Goal: Transaction & Acquisition: Purchase product/service

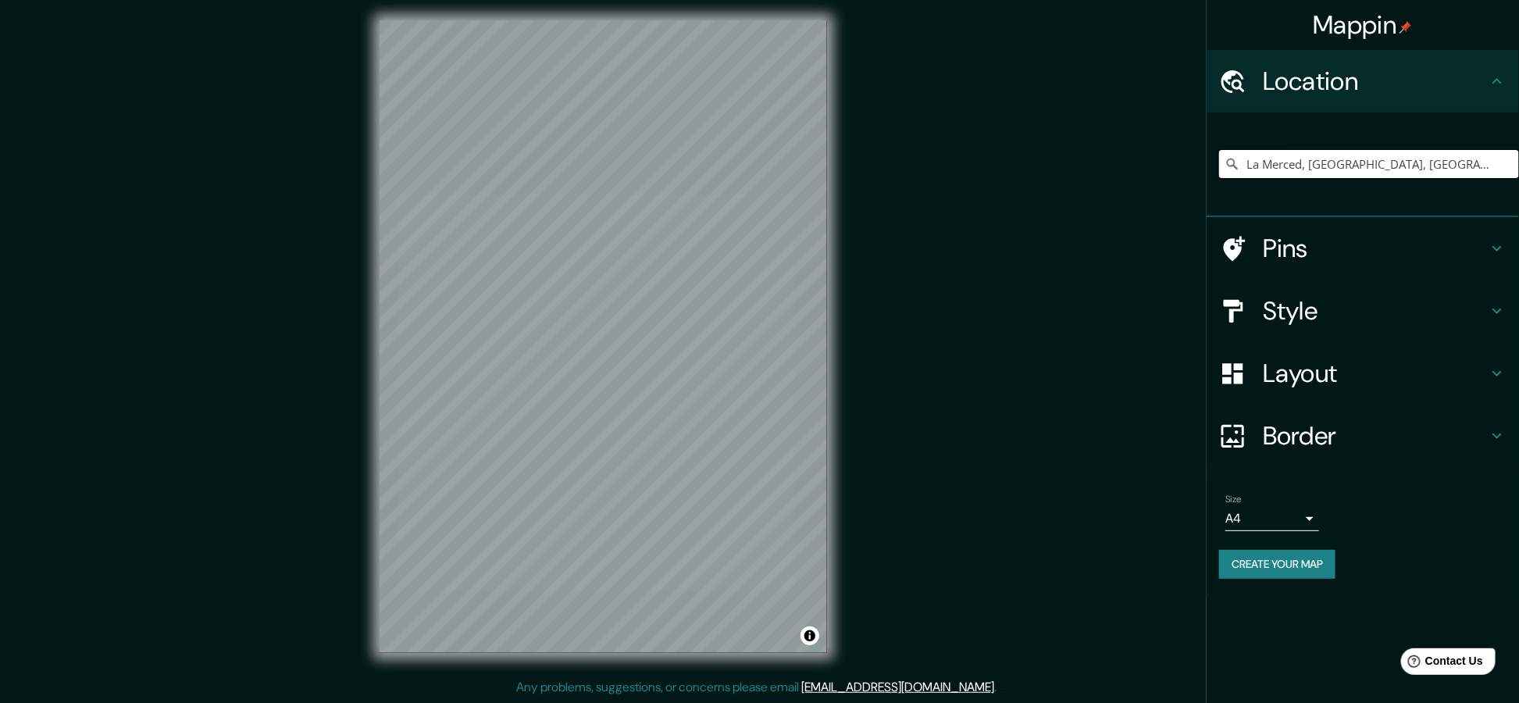
click at [1323, 165] on input "La Merced, [GEOGRAPHIC_DATA], [GEOGRAPHIC_DATA], [GEOGRAPHIC_DATA]" at bounding box center [1369, 164] width 300 height 28
click at [1458, 155] on input "La Merced, [GEOGRAPHIC_DATA], [GEOGRAPHIC_DATA], [GEOGRAPHIC_DATA]" at bounding box center [1369, 164] width 300 height 28
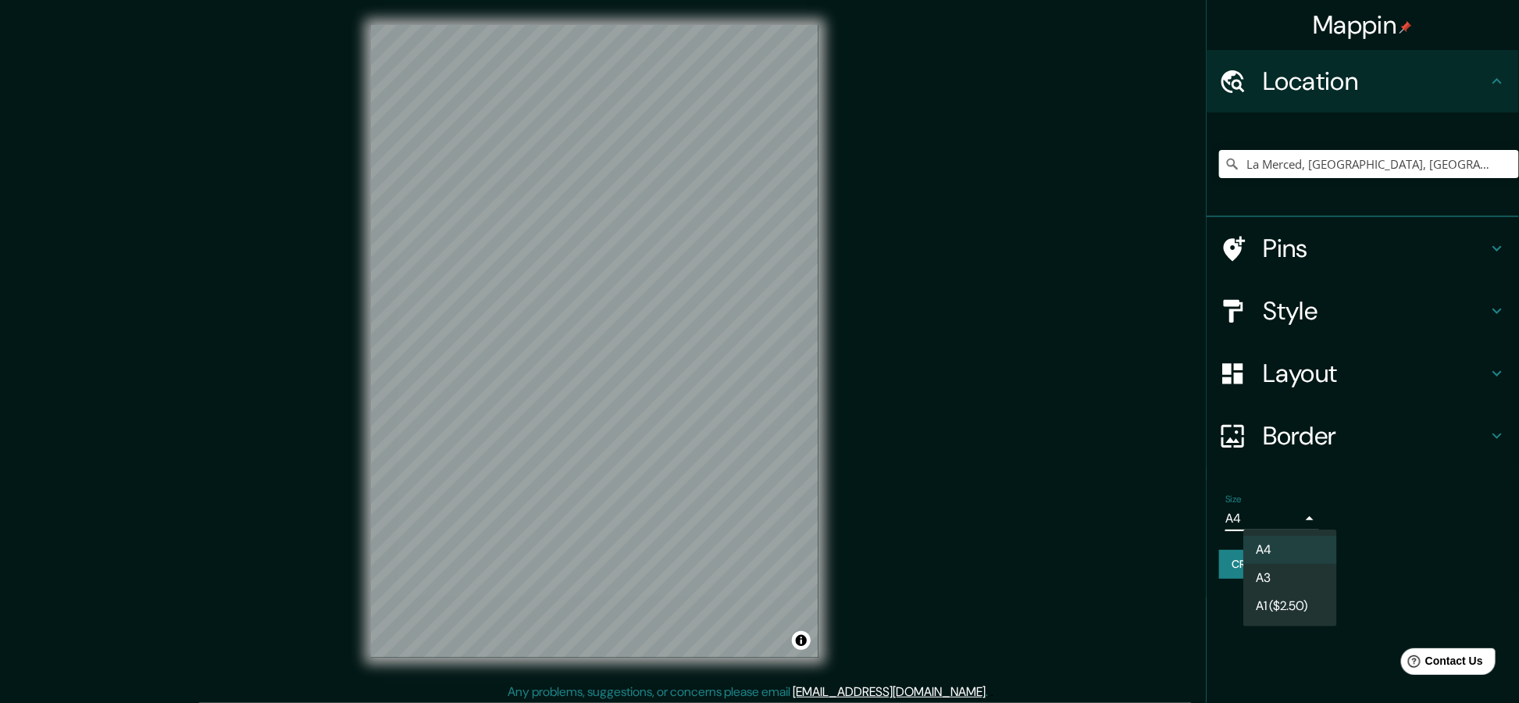
click at [1283, 514] on body "Mappin Location [GEOGRAPHIC_DATA], [GEOGRAPHIC_DATA], [GEOGRAPHIC_DATA], [GEOGR…" at bounding box center [759, 351] width 1519 height 703
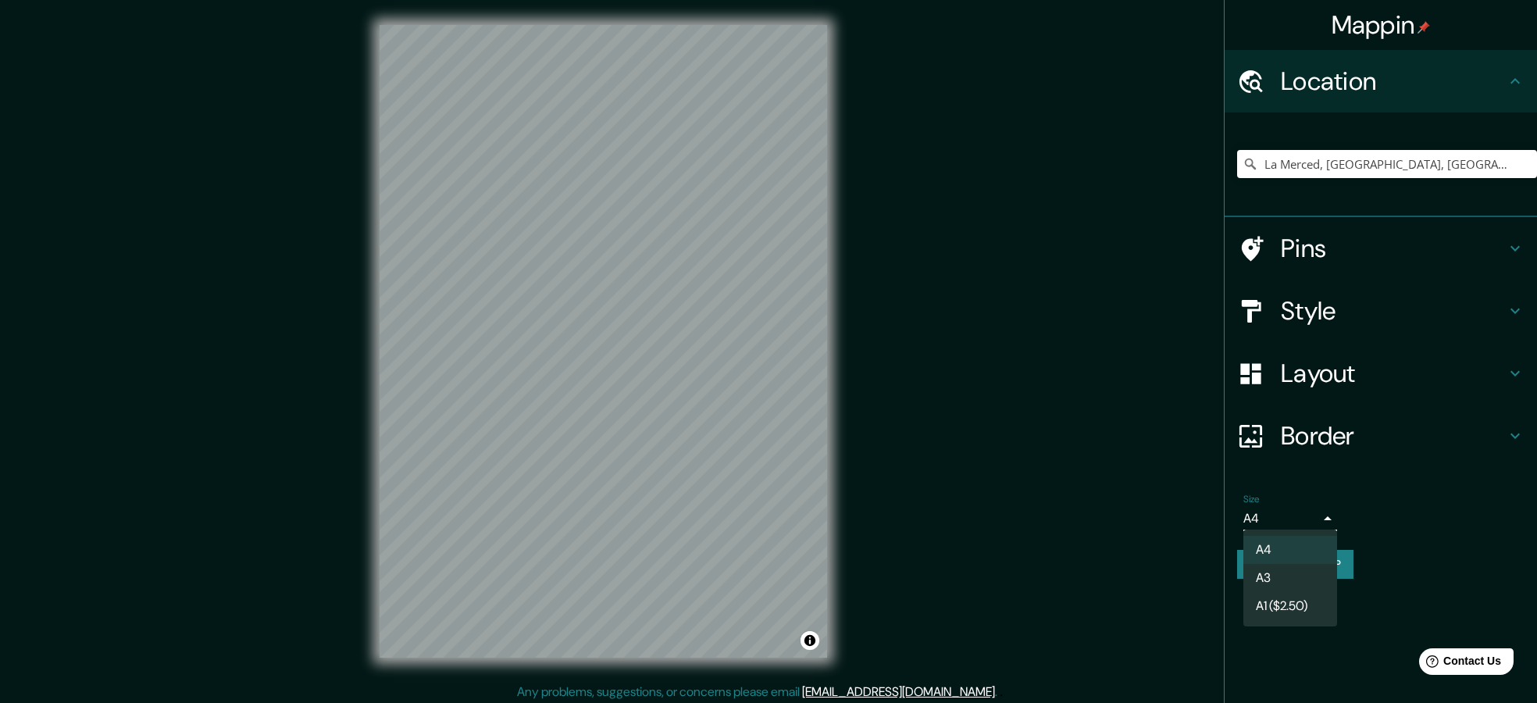
click at [1289, 579] on li "A3" at bounding box center [1291, 578] width 94 height 28
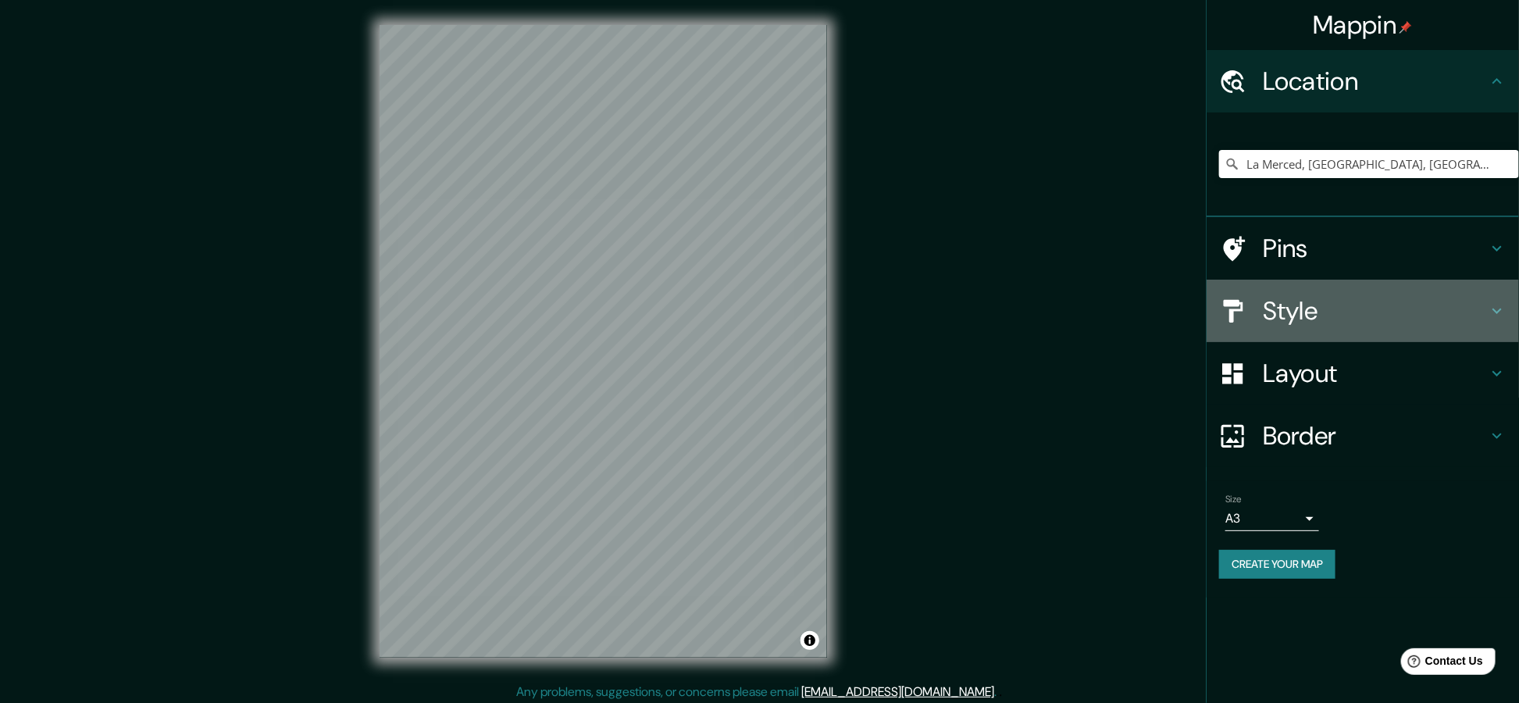
click at [1296, 291] on div "Style" at bounding box center [1363, 311] width 312 height 62
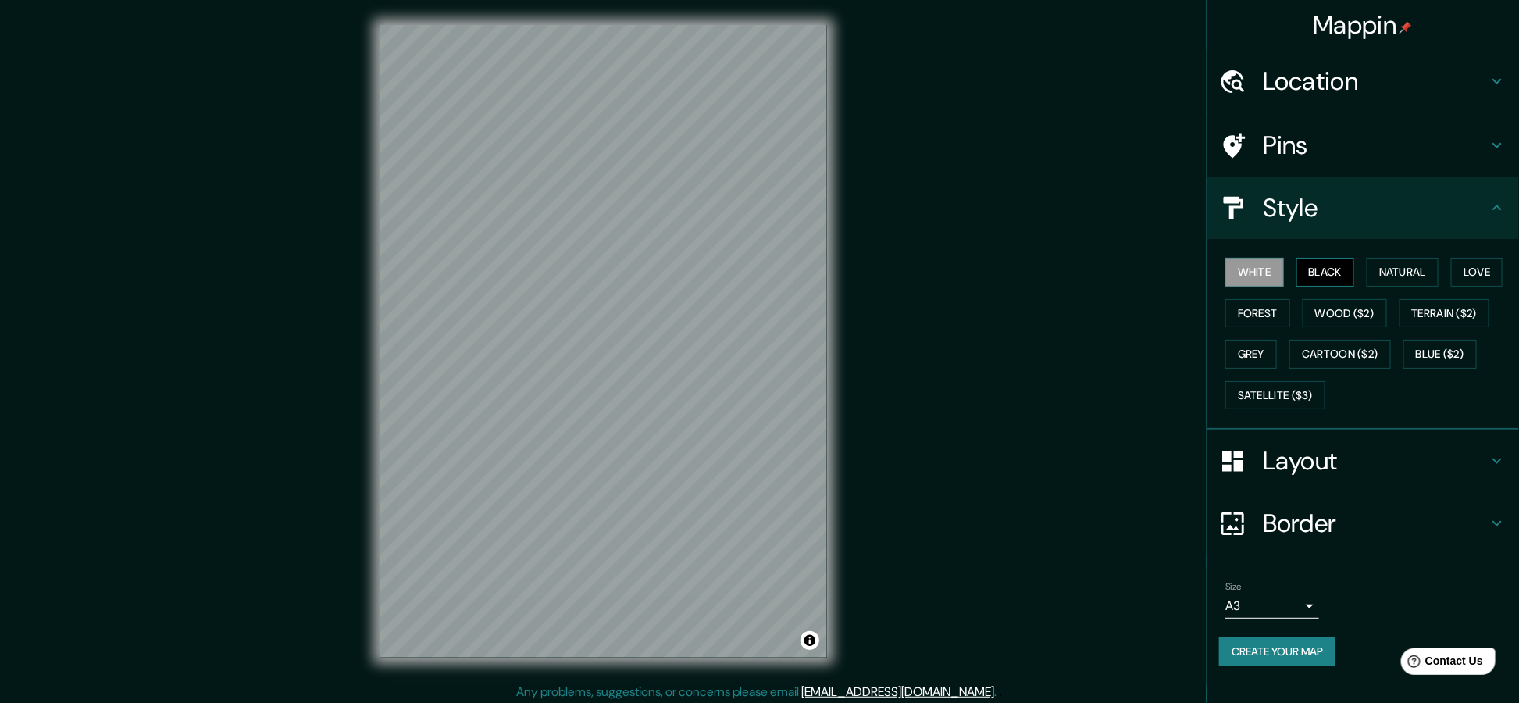
click at [1323, 263] on button "Black" at bounding box center [1326, 272] width 59 height 29
click at [1395, 267] on button "Natural" at bounding box center [1403, 272] width 72 height 29
click at [1480, 265] on button "Love" at bounding box center [1477, 272] width 52 height 29
click at [1406, 274] on button "Natural" at bounding box center [1403, 272] width 72 height 29
click at [1310, 263] on button "Black" at bounding box center [1326, 272] width 59 height 29
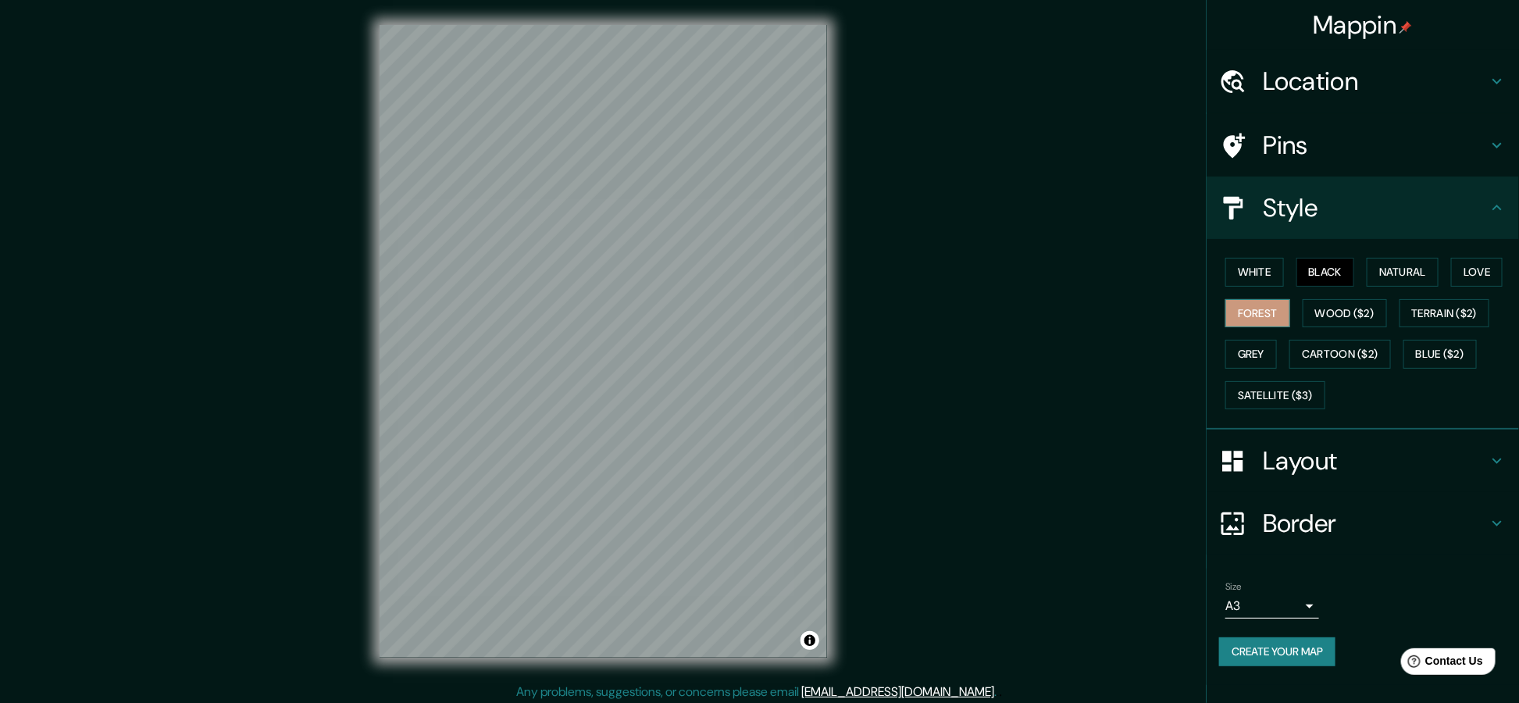
click at [1268, 310] on button "Forest" at bounding box center [1258, 313] width 65 height 29
click at [1252, 349] on button "Grey" at bounding box center [1252, 354] width 52 height 29
click at [1474, 261] on button "Love" at bounding box center [1477, 272] width 52 height 29
click at [1437, 319] on button "Terrain ($2)" at bounding box center [1445, 313] width 91 height 29
click at [1434, 352] on button "Blue ($2)" at bounding box center [1440, 354] width 73 height 29
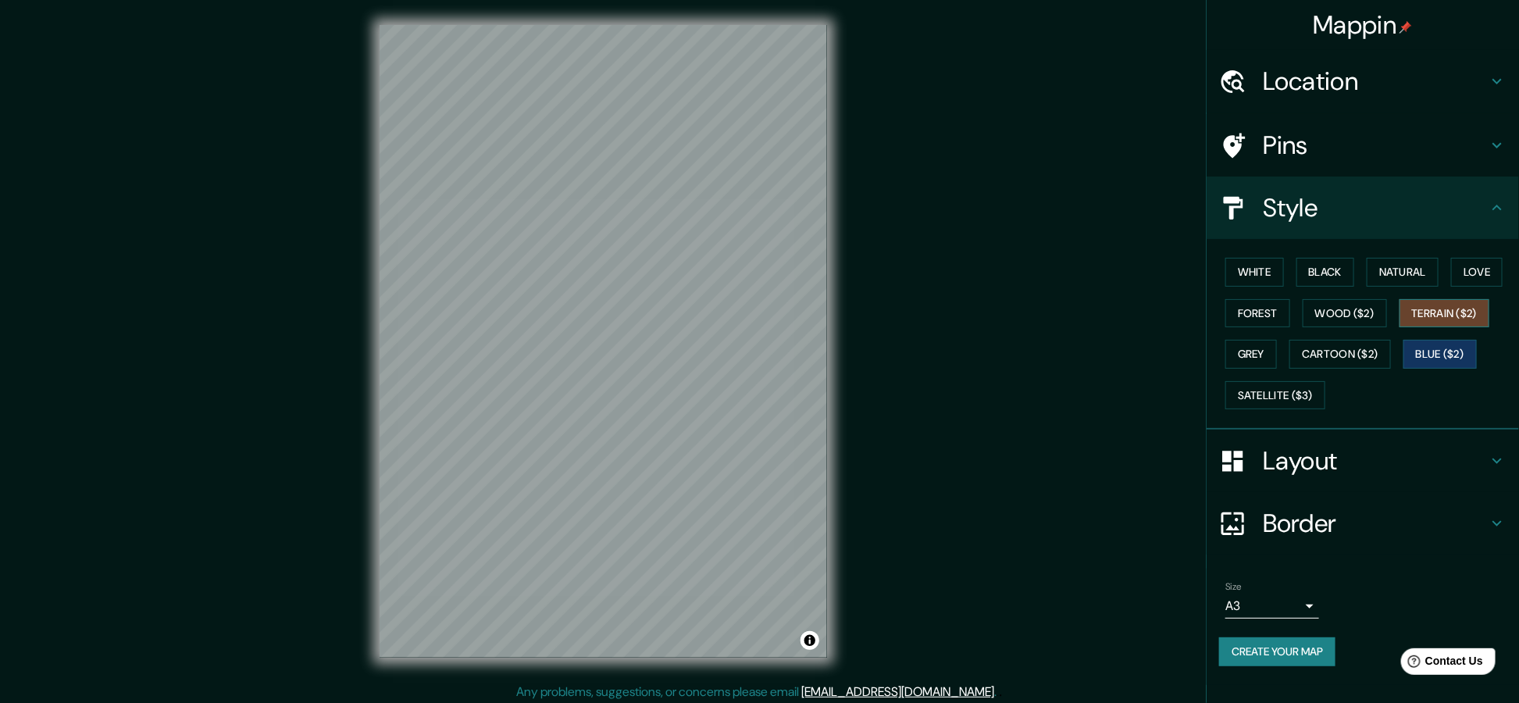
click at [1442, 316] on button "Terrain ($2)" at bounding box center [1445, 313] width 91 height 29
click at [1355, 356] on button "Cartoon ($2)" at bounding box center [1341, 354] width 102 height 29
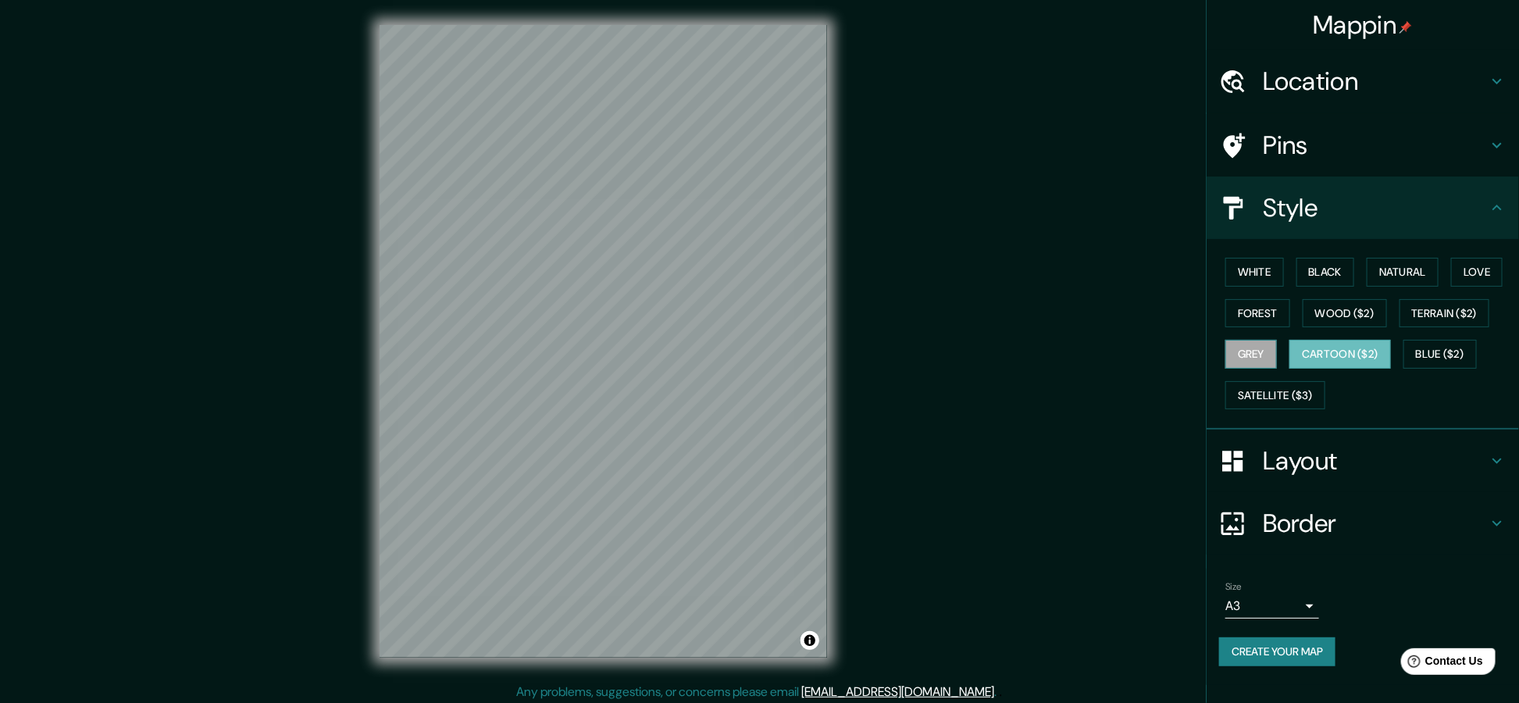
click at [1247, 354] on button "Grey" at bounding box center [1252, 354] width 52 height 29
click at [1283, 652] on button "Create your map" at bounding box center [1277, 651] width 116 height 29
